Goal: Task Accomplishment & Management: Use online tool/utility

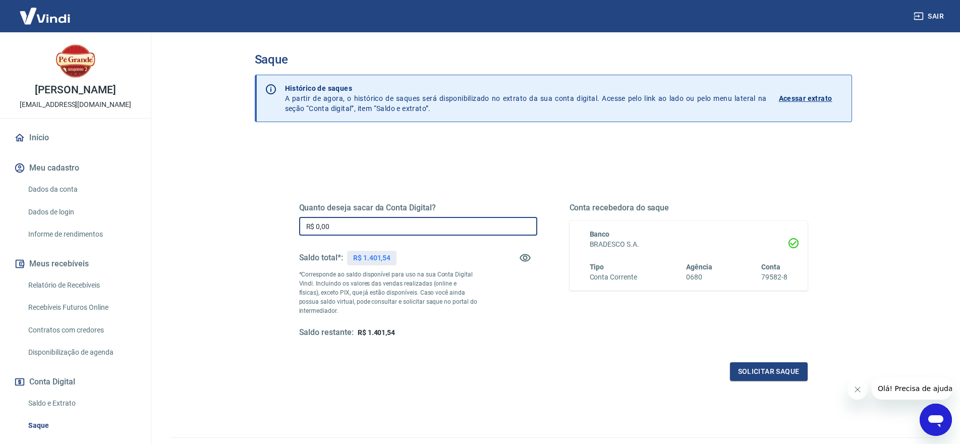
drag, startPoint x: 374, startPoint y: 229, endPoint x: 248, endPoint y: 233, distance: 126.6
click at [251, 231] on div "Saque Histórico de saques A partir de agora, o histórico de saques será disponi…" at bounding box center [553, 228] width 621 height 393
type input "R$ 1.401,54"
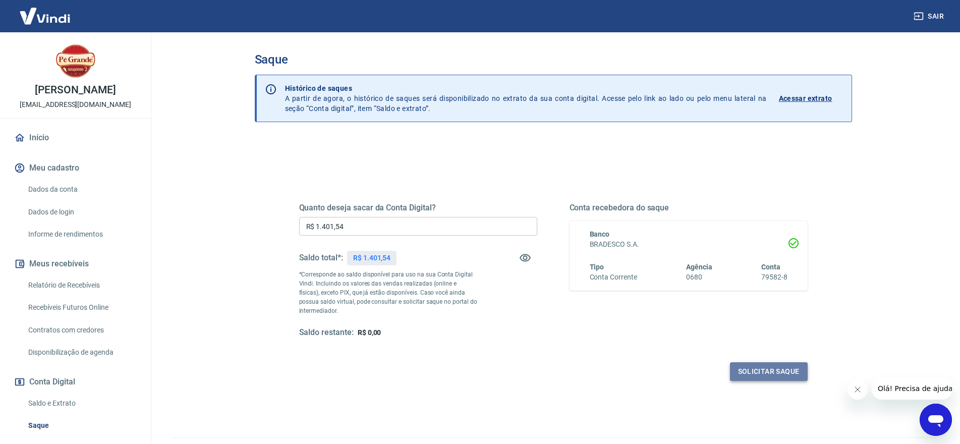
click at [770, 379] on button "Solicitar saque" at bounding box center [769, 371] width 78 height 19
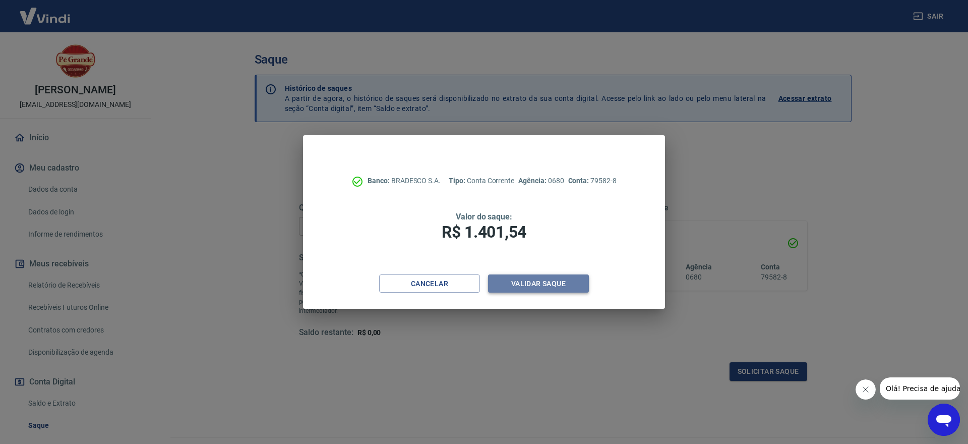
click at [542, 281] on button "Validar saque" at bounding box center [538, 283] width 101 height 19
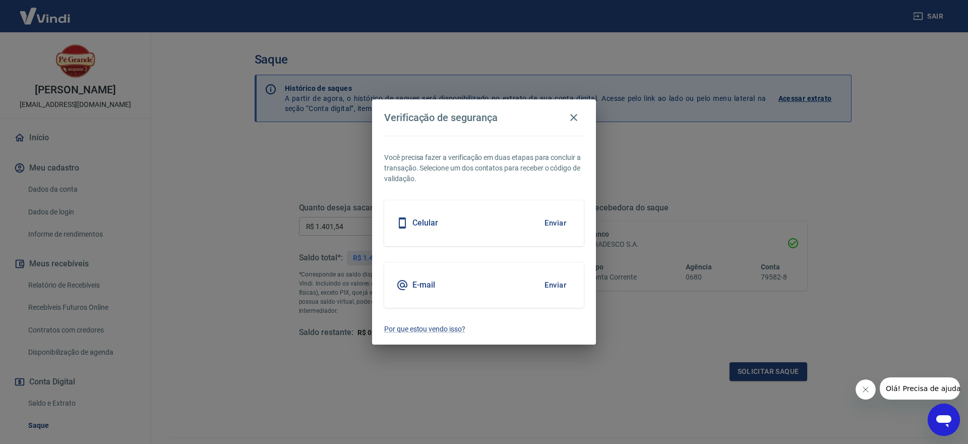
click at [447, 275] on div "E-mail Enviar" at bounding box center [484, 284] width 200 height 45
click at [545, 283] on button "Enviar" at bounding box center [555, 284] width 33 height 21
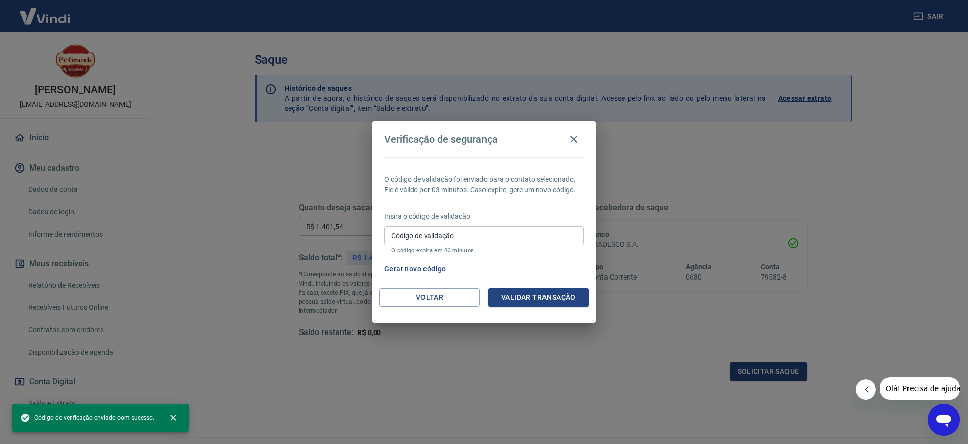
click at [466, 236] on input "Código de validação" at bounding box center [484, 235] width 200 height 19
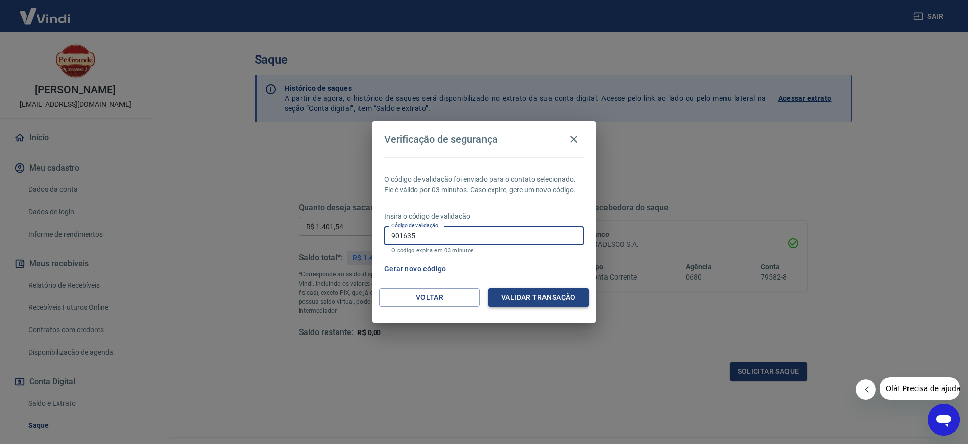
type input "901635"
click at [528, 296] on button "Validar transação" at bounding box center [538, 297] width 101 height 19
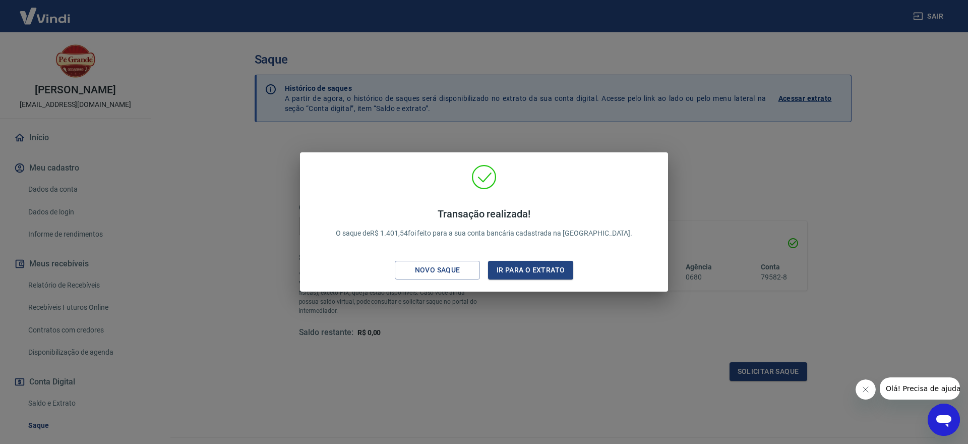
click at [788, 184] on div "Transação realizada! O saque de R$ 1.401,54 foi feito para a sua conta bancária…" at bounding box center [484, 222] width 968 height 444
